Goal: Navigation & Orientation: Find specific page/section

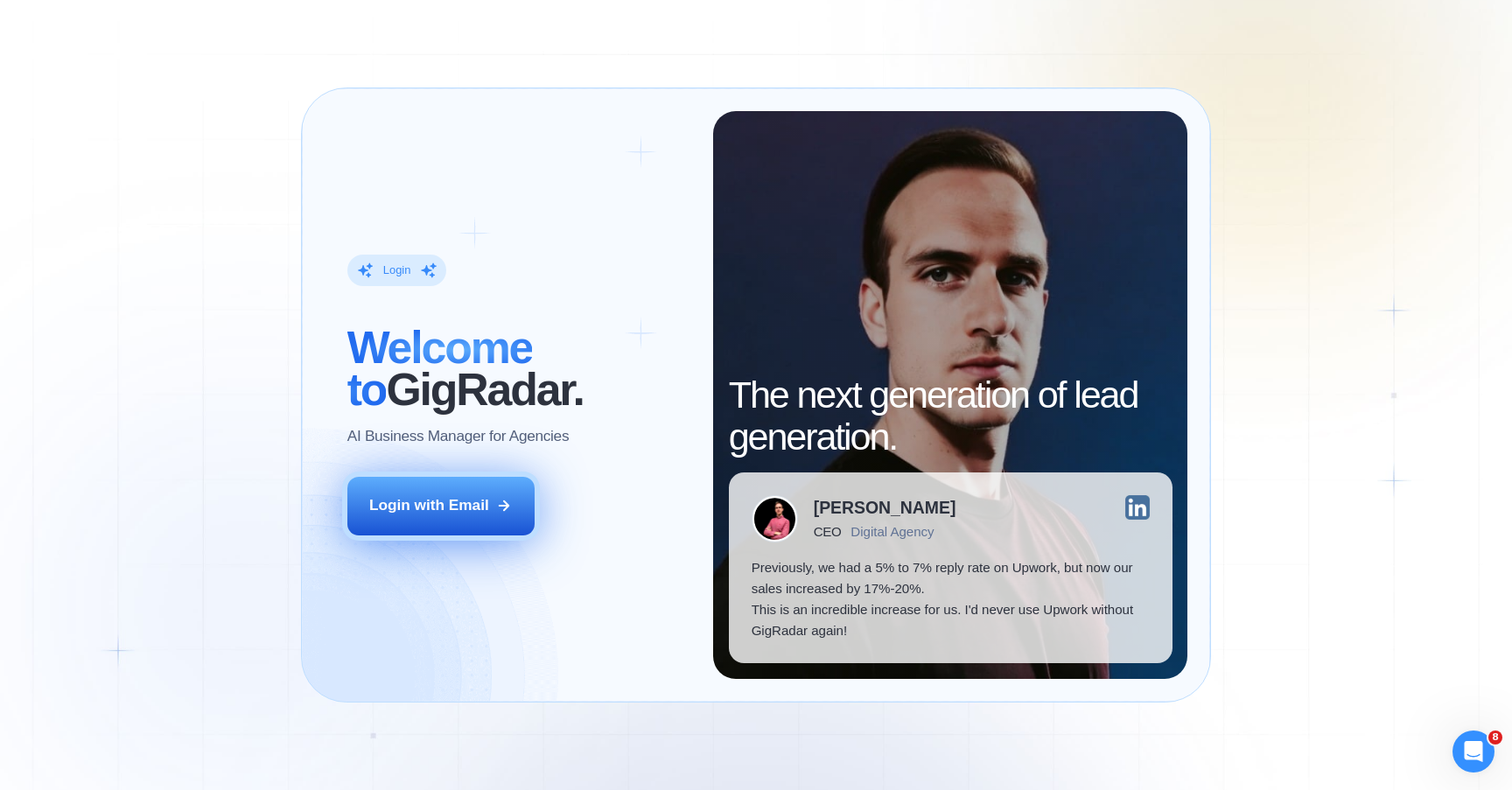
click at [443, 534] on button "Login with Email" at bounding box center [441, 506] width 188 height 59
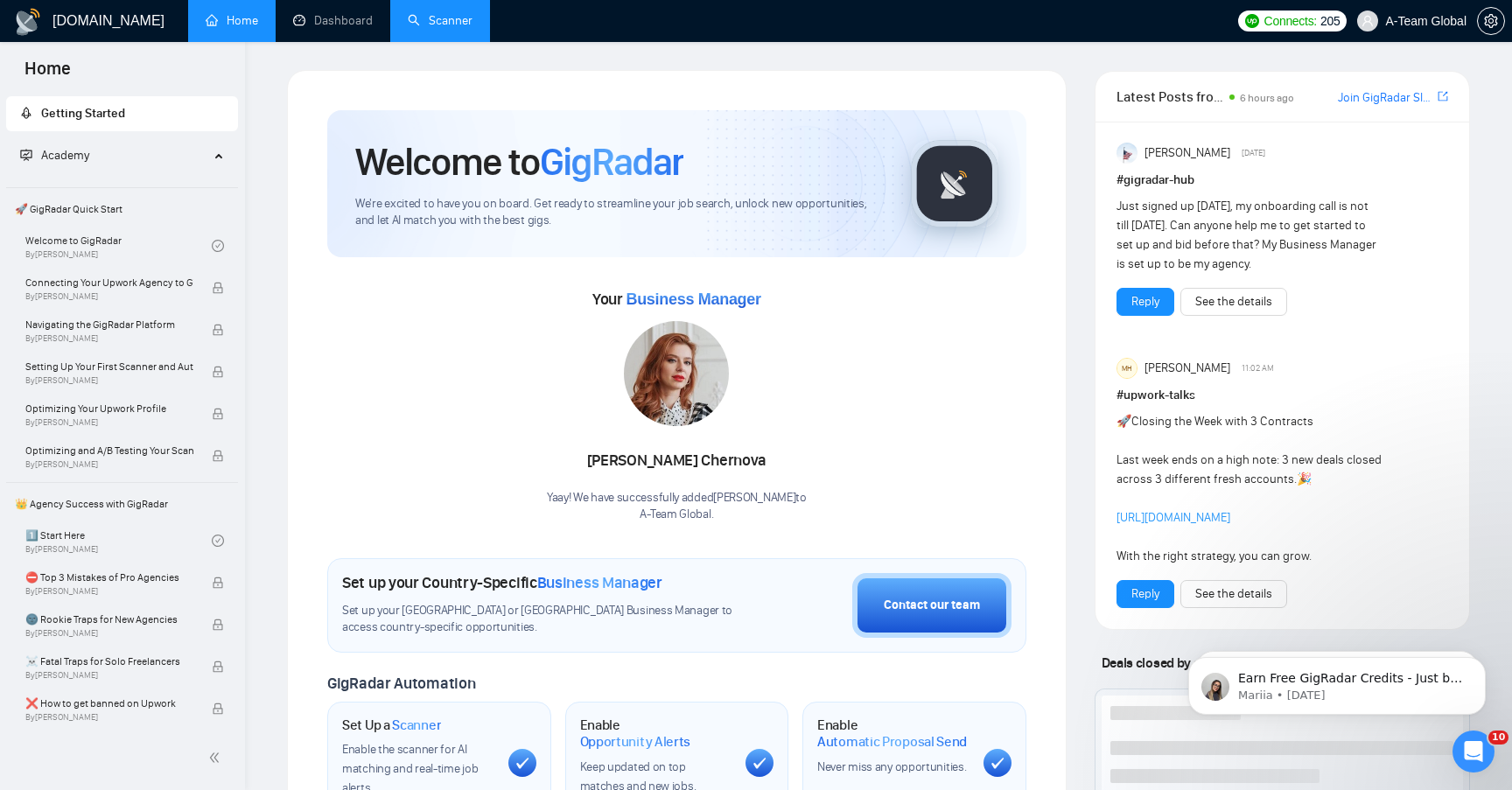
click at [427, 28] on link "Scanner" at bounding box center [440, 20] width 65 height 15
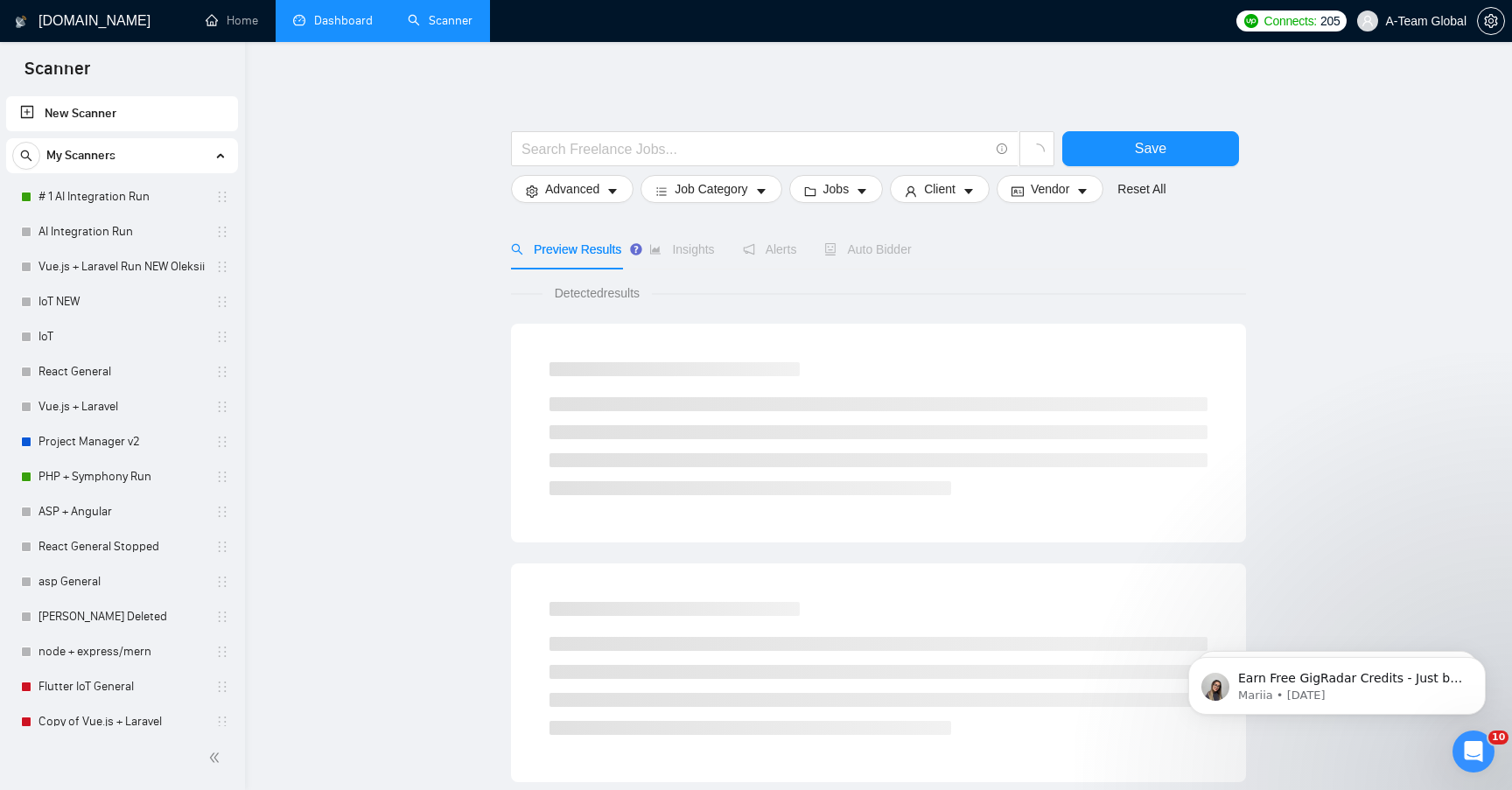
click at [355, 28] on link "Dashboard" at bounding box center [332, 20] width 79 height 15
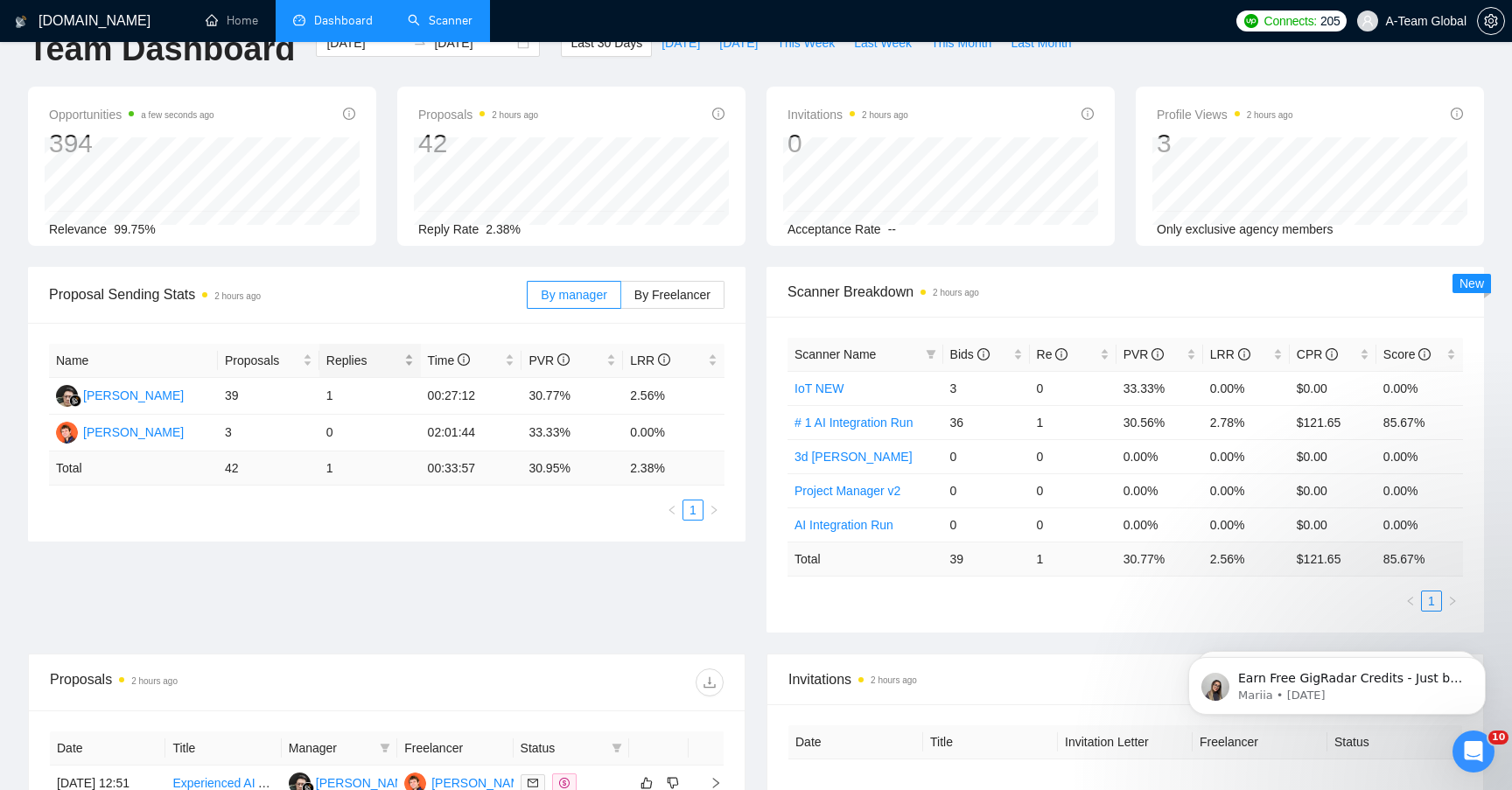
scroll to position [40, 0]
